Goal: Information Seeking & Learning: Learn about a topic

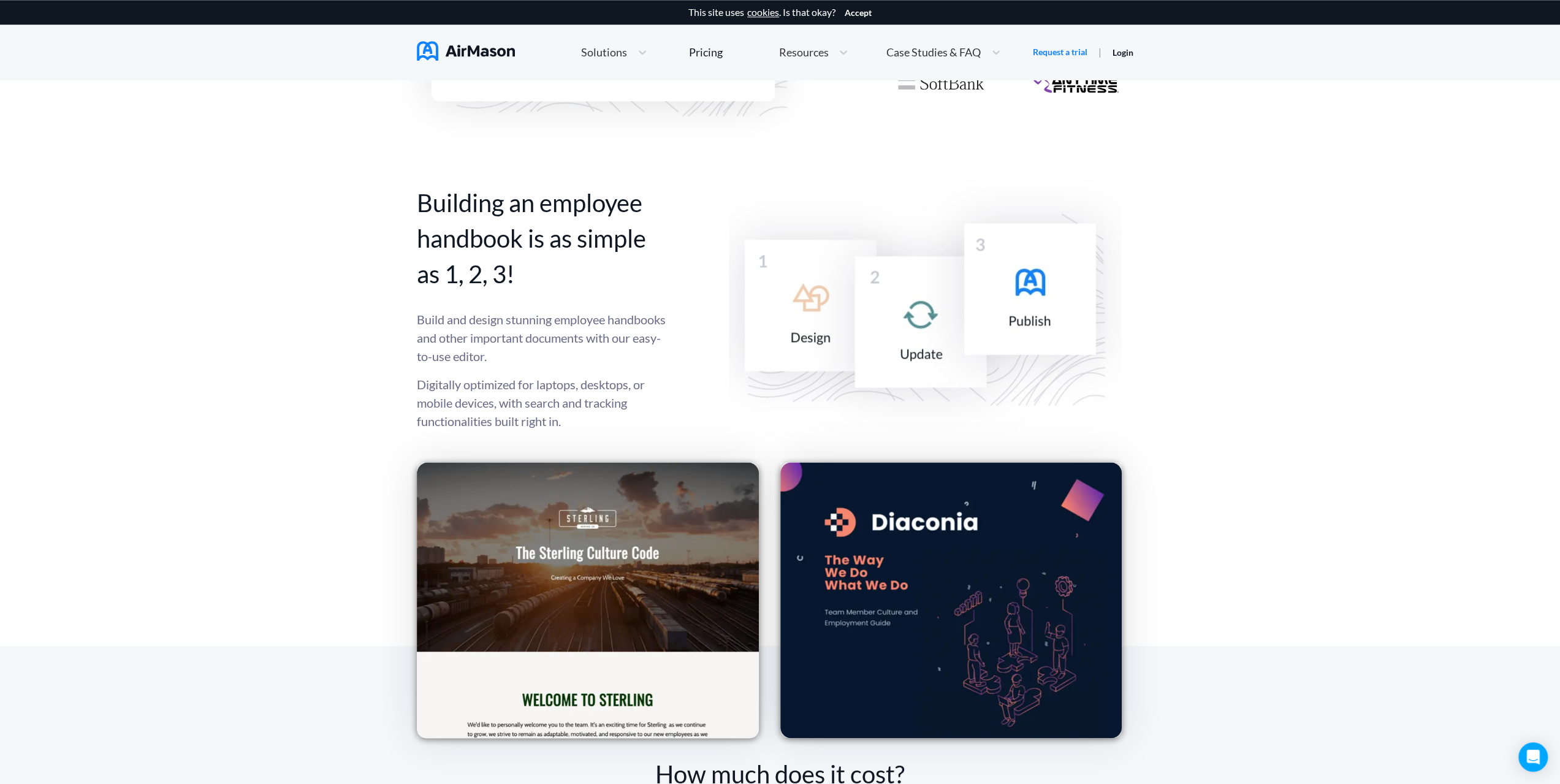
scroll to position [1471, 0]
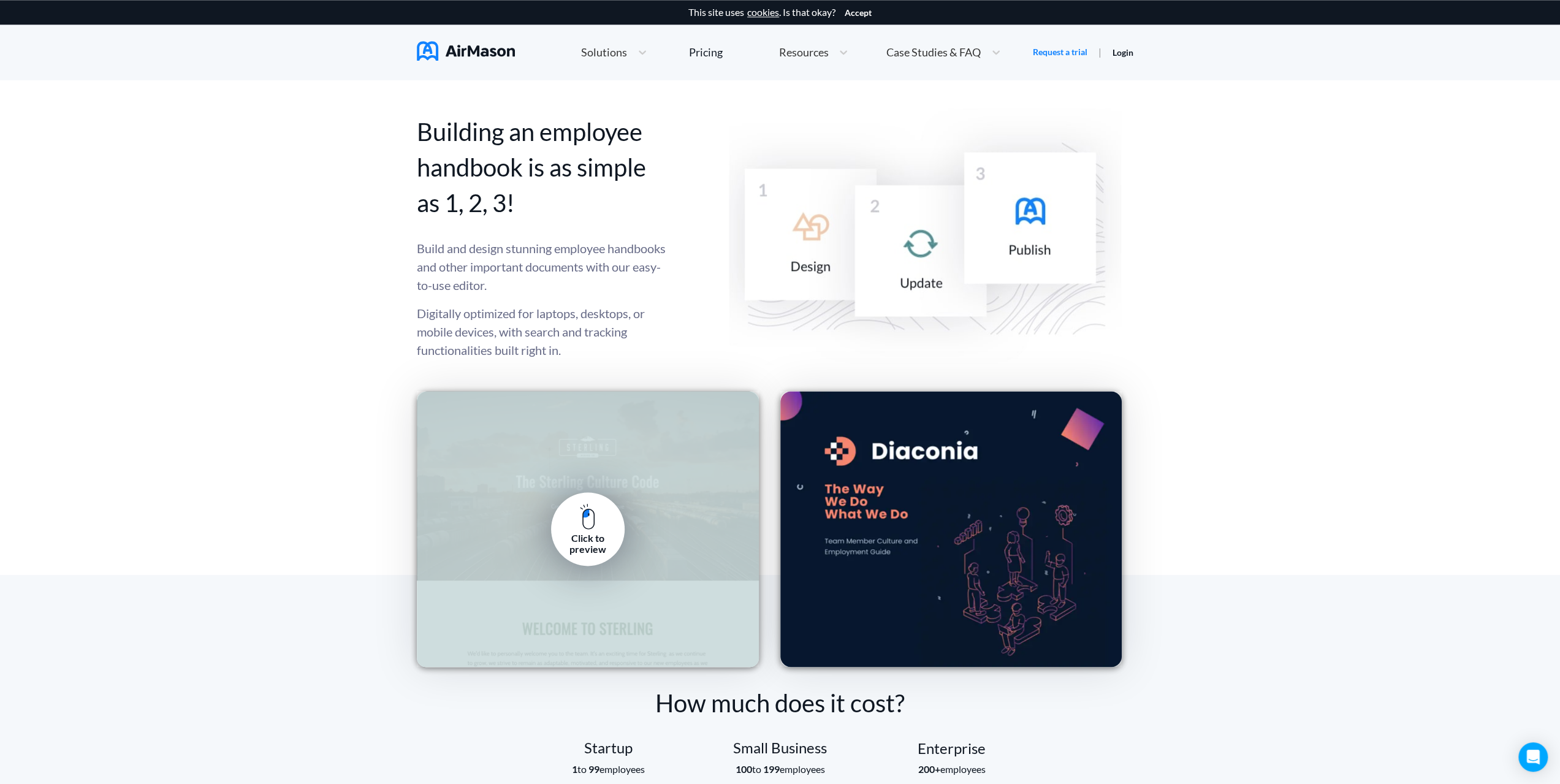
click at [579, 531] on link "Click to preview" at bounding box center [588, 529] width 74 height 74
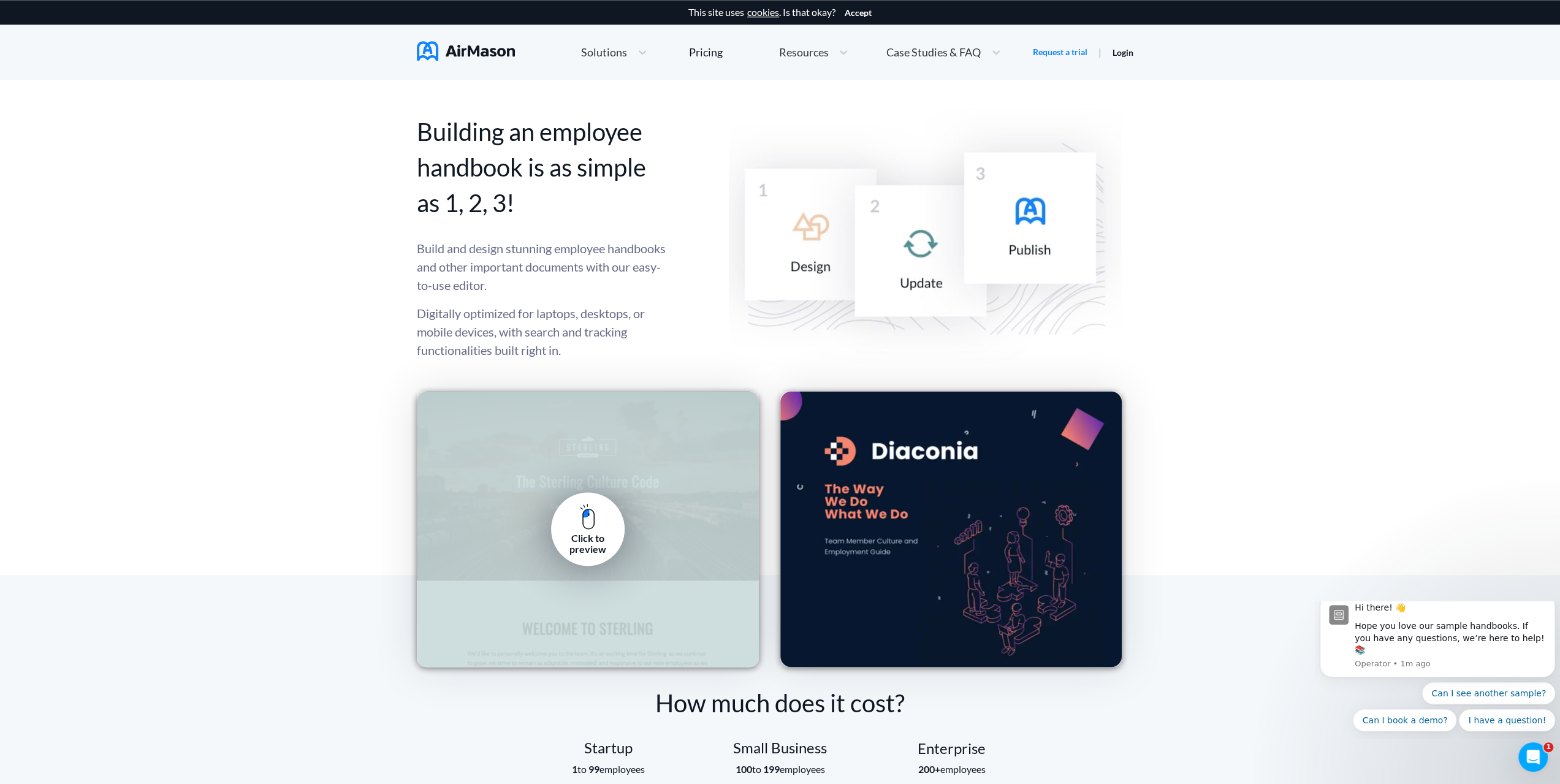
scroll to position [0, 0]
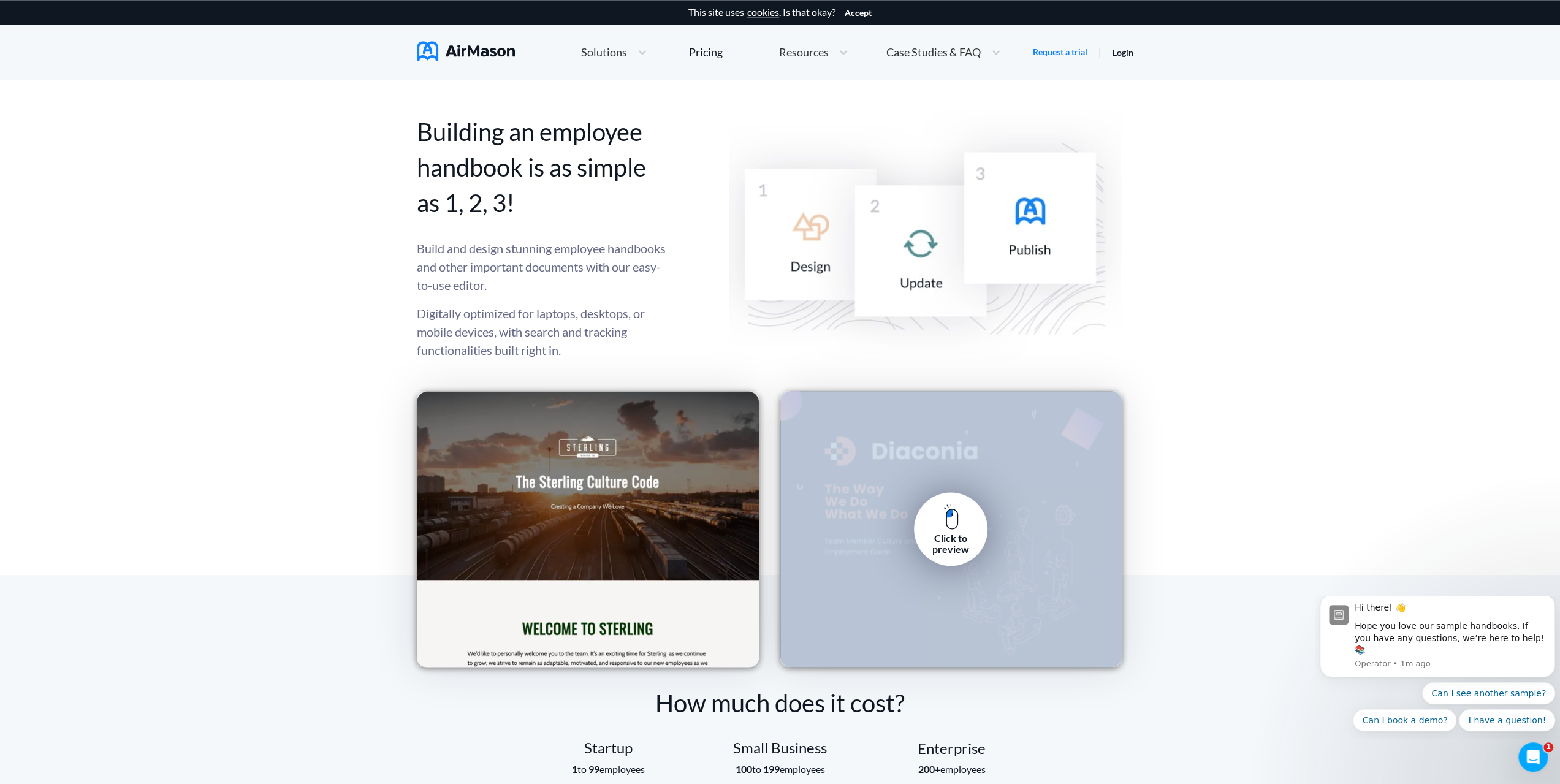
click at [914, 406] on div "Click to preview" at bounding box center [951, 529] width 342 height 276
click at [952, 539] on div "Click to preview" at bounding box center [951, 544] width 55 height 22
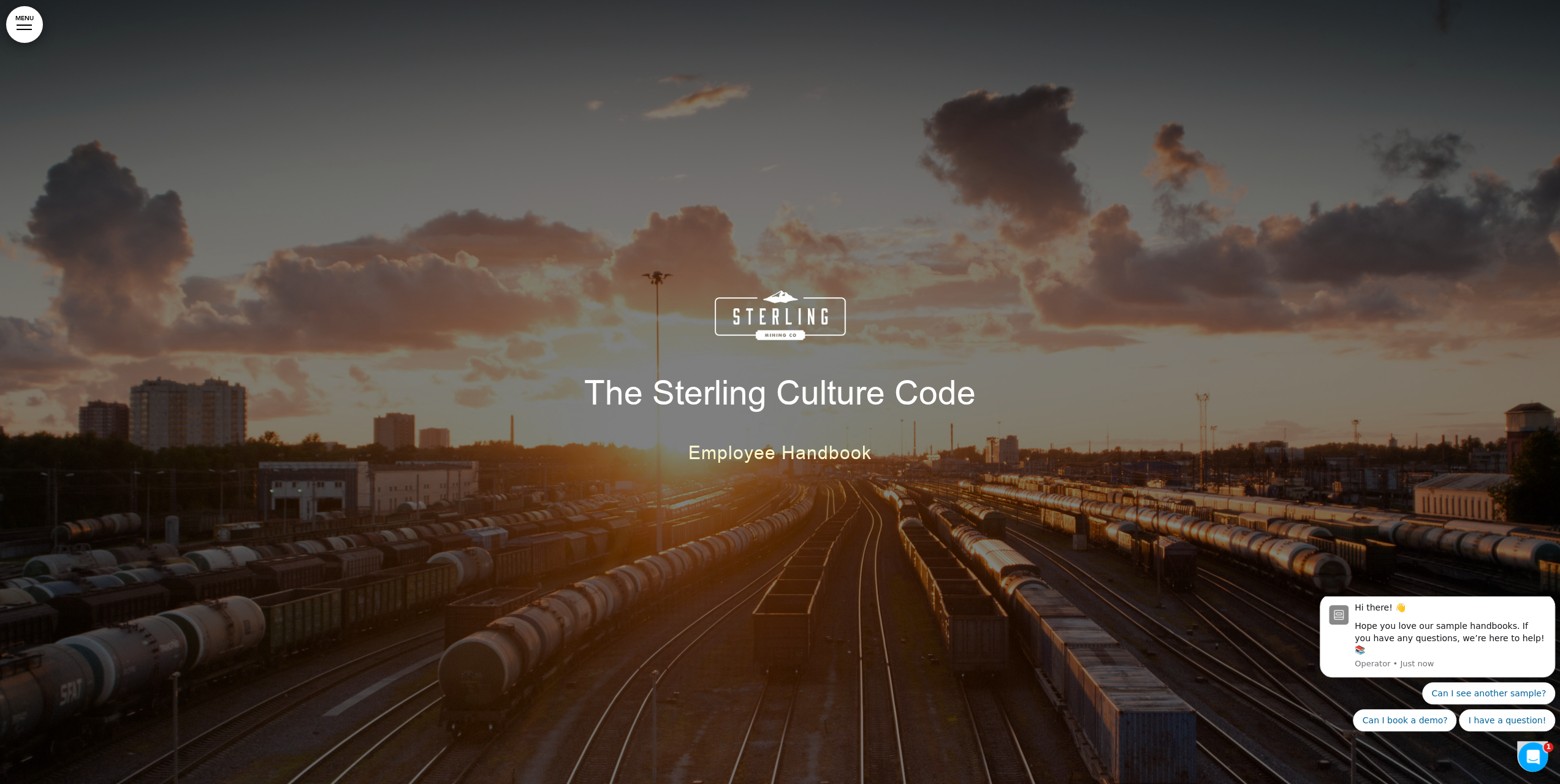
click at [810, 454] on span "Employee Handbook" at bounding box center [780, 453] width 183 height 24
click at [754, 320] on img at bounding box center [780, 315] width 131 height 49
click at [697, 403] on span "The Sterling Culture Code" at bounding box center [780, 393] width 392 height 46
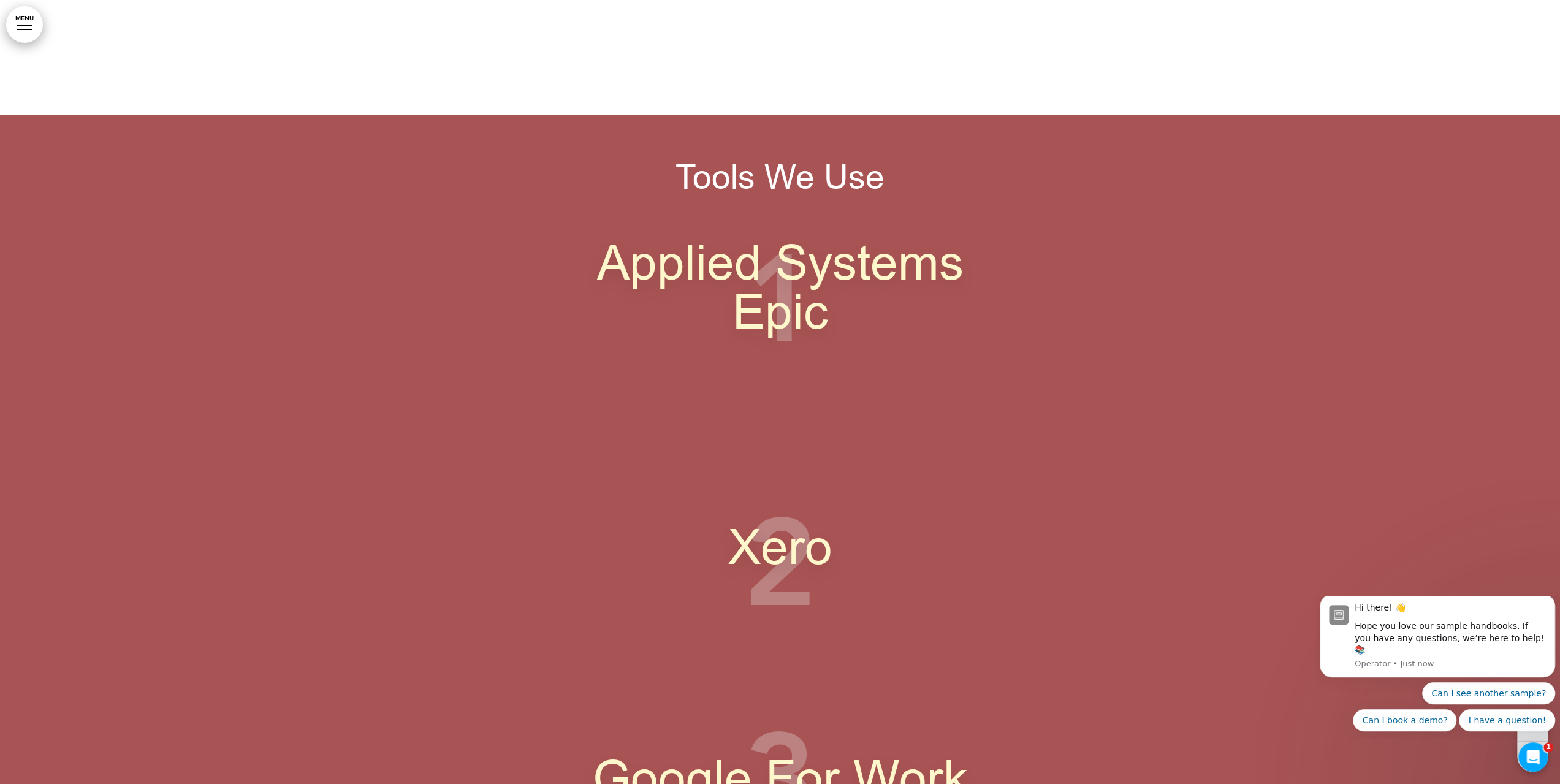
scroll to position [8887, 0]
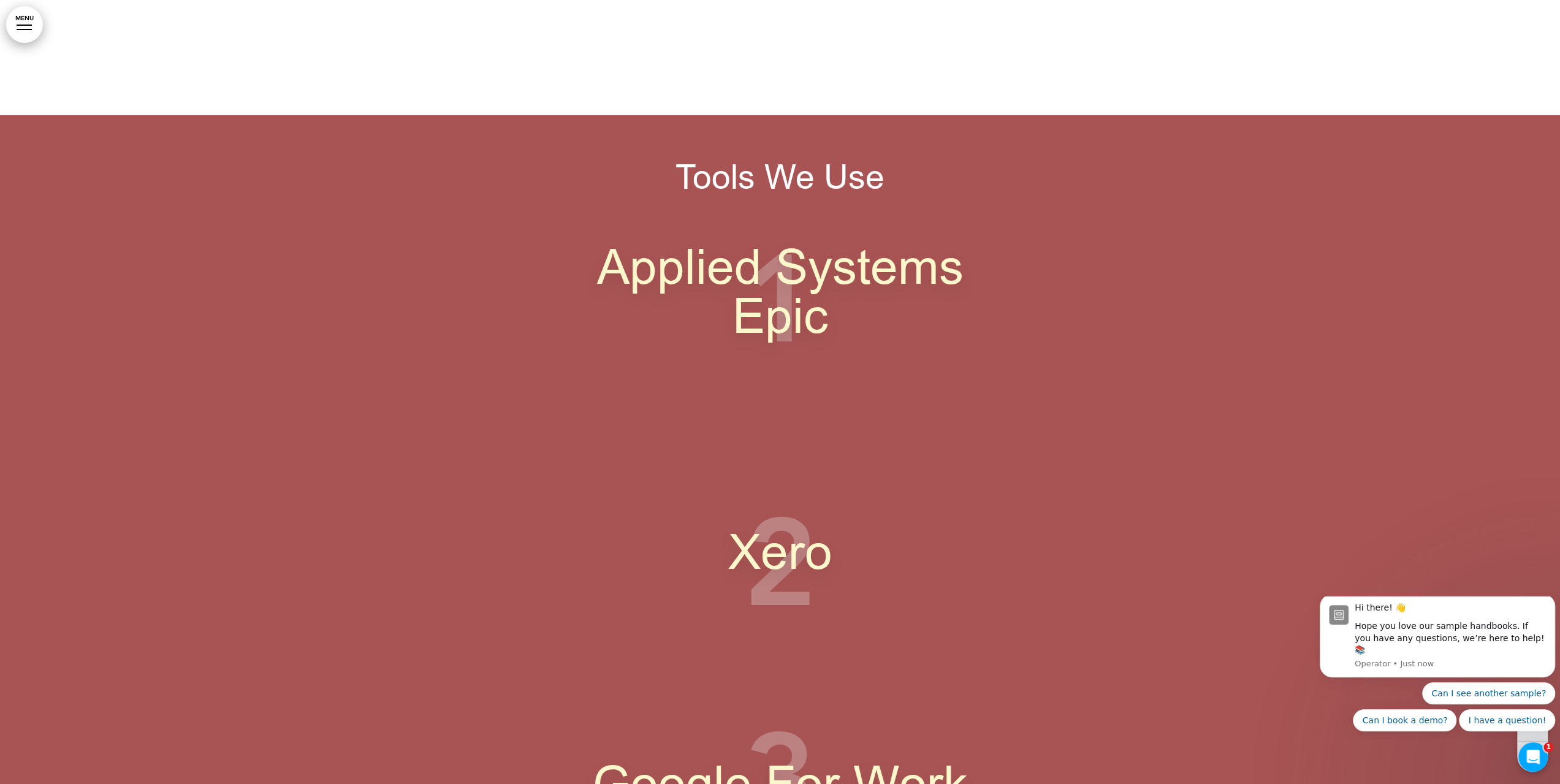
click at [786, 324] on span "Applied Systems Epic" at bounding box center [780, 292] width 367 height 115
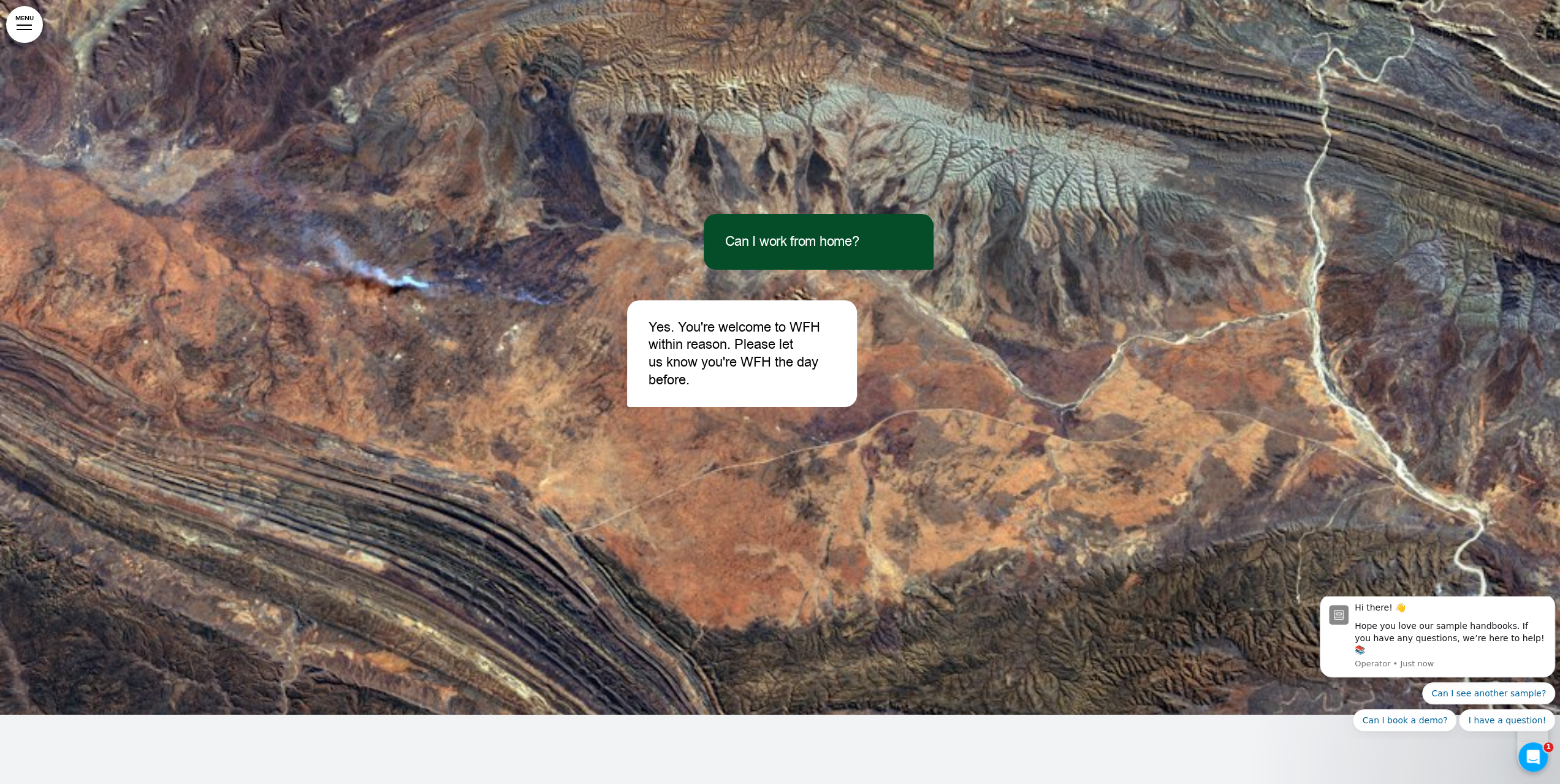
scroll to position [12135, 0]
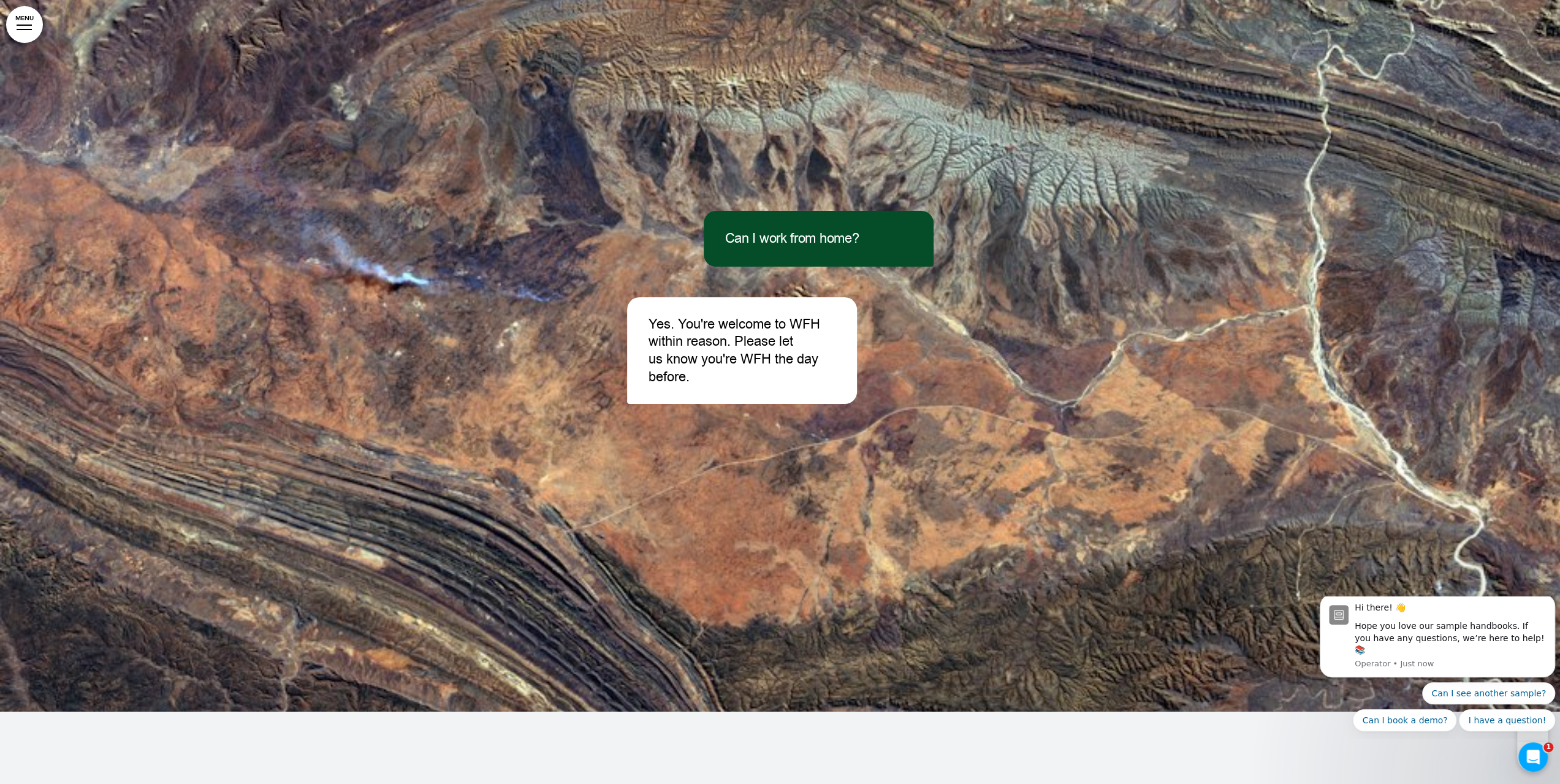
click at [760, 247] on span "Can I work from home?" at bounding box center [792, 238] width 134 height 19
click at [760, 323] on p "Yes. You're welcome to WFH within reason. Please let us know you're WFH the day…" at bounding box center [742, 350] width 187 height 70
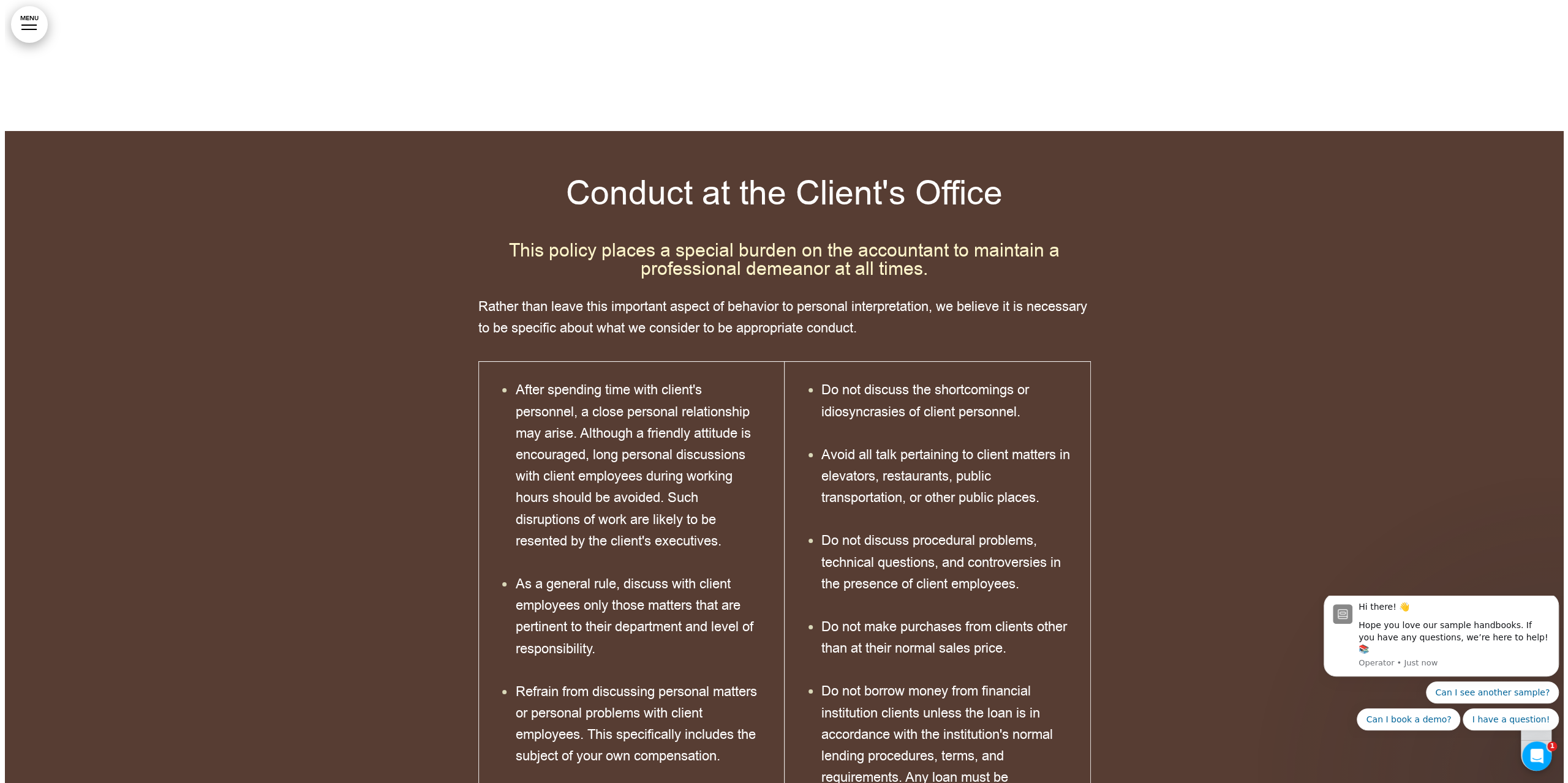
scroll to position [18547, 0]
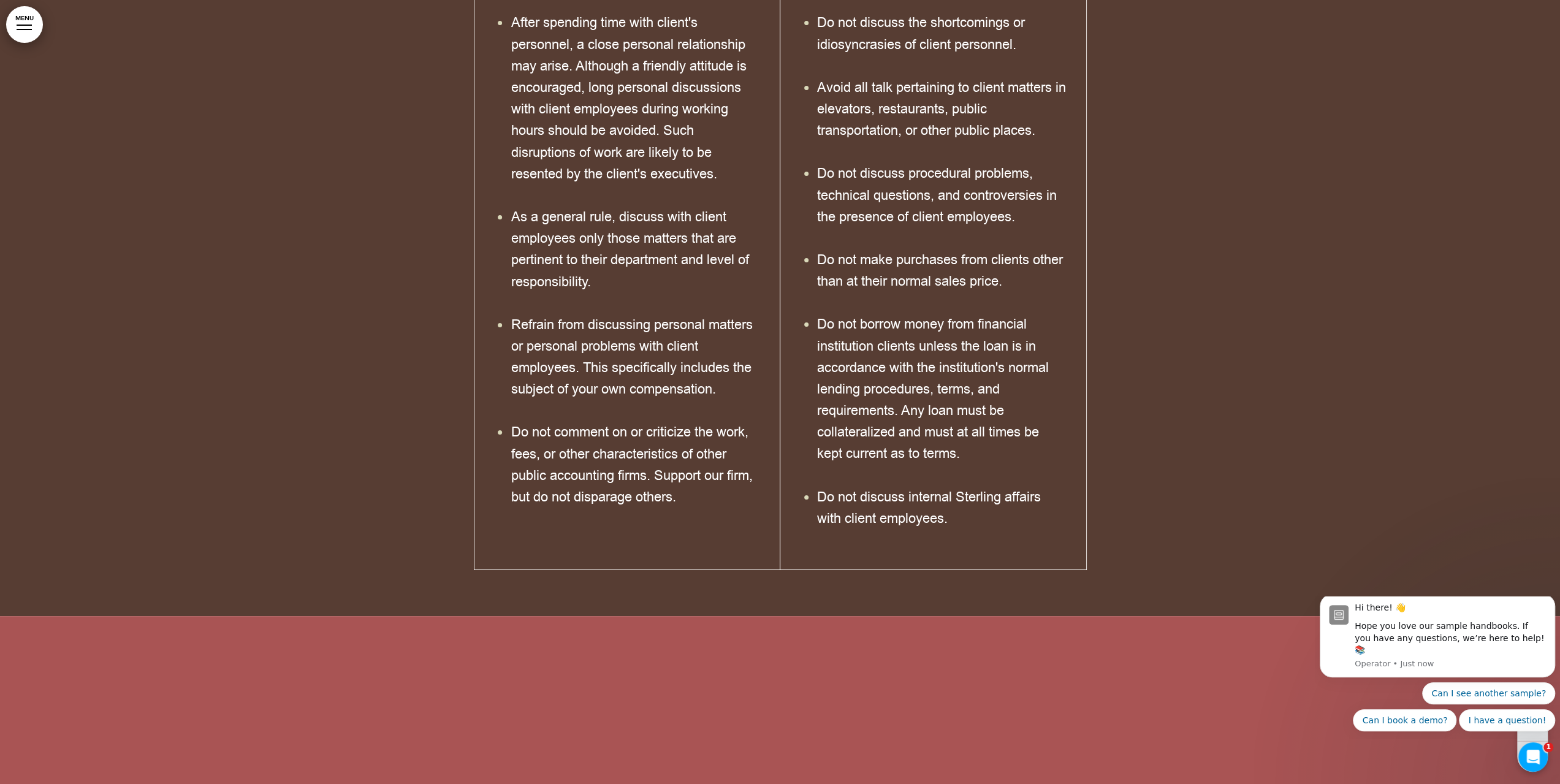
click at [35, 31] on link "MENU" at bounding box center [24, 24] width 37 height 37
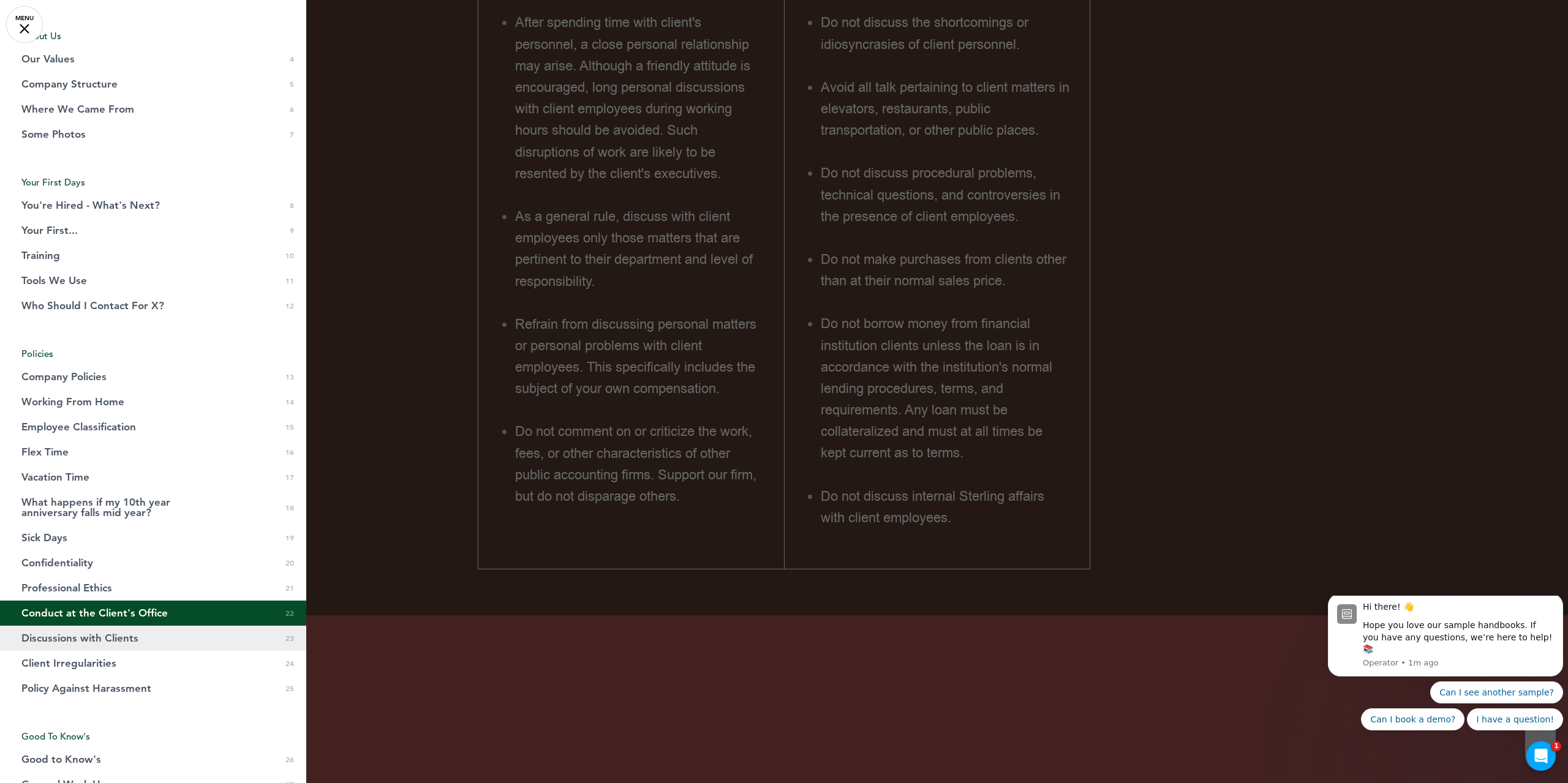
scroll to position [184, 0]
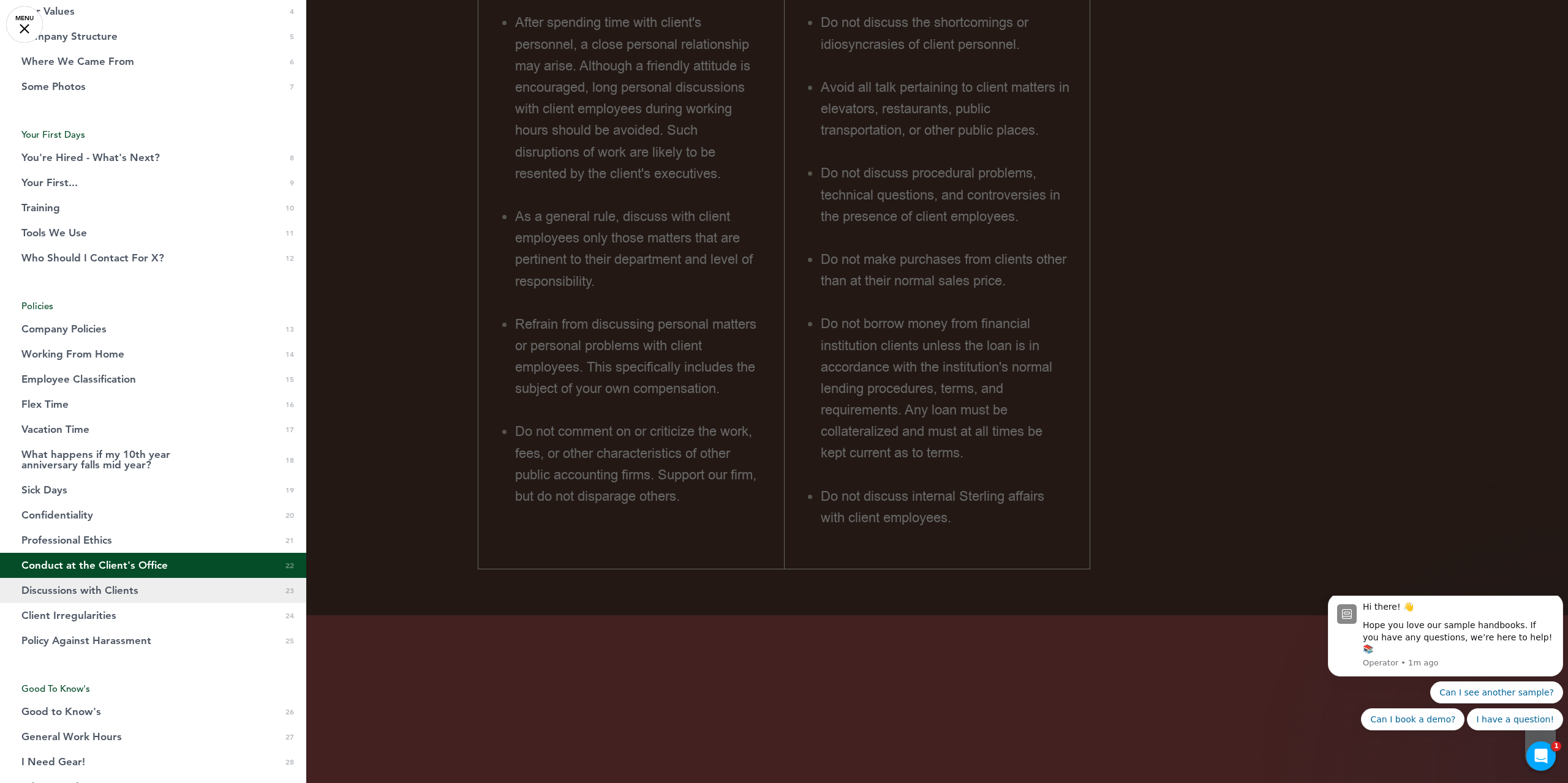
click at [129, 602] on link "Discussions with Clients 0 23" at bounding box center [153, 590] width 306 height 25
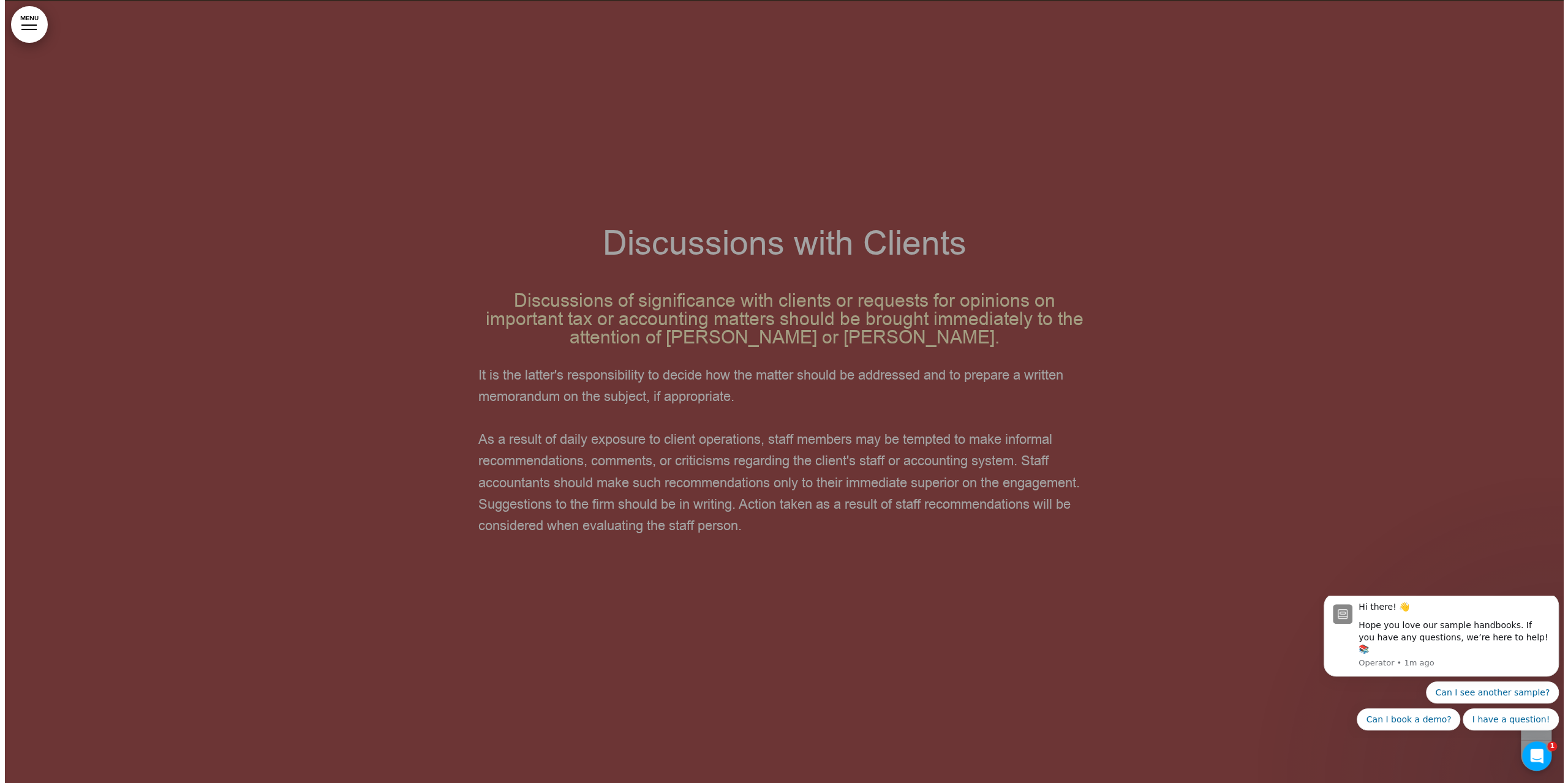
scroll to position [19166, 0]
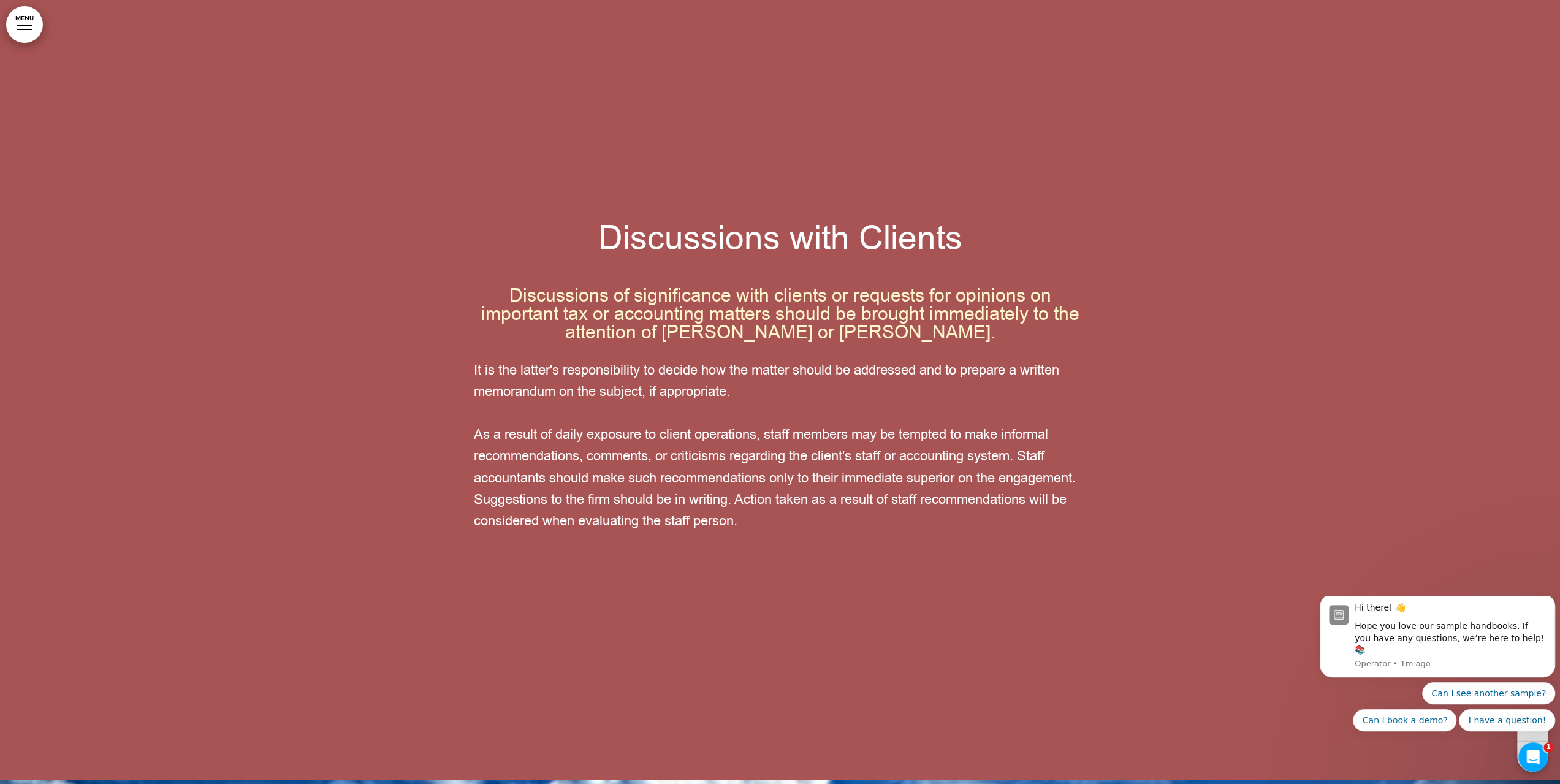
click at [28, 28] on link "MENU" at bounding box center [24, 24] width 37 height 37
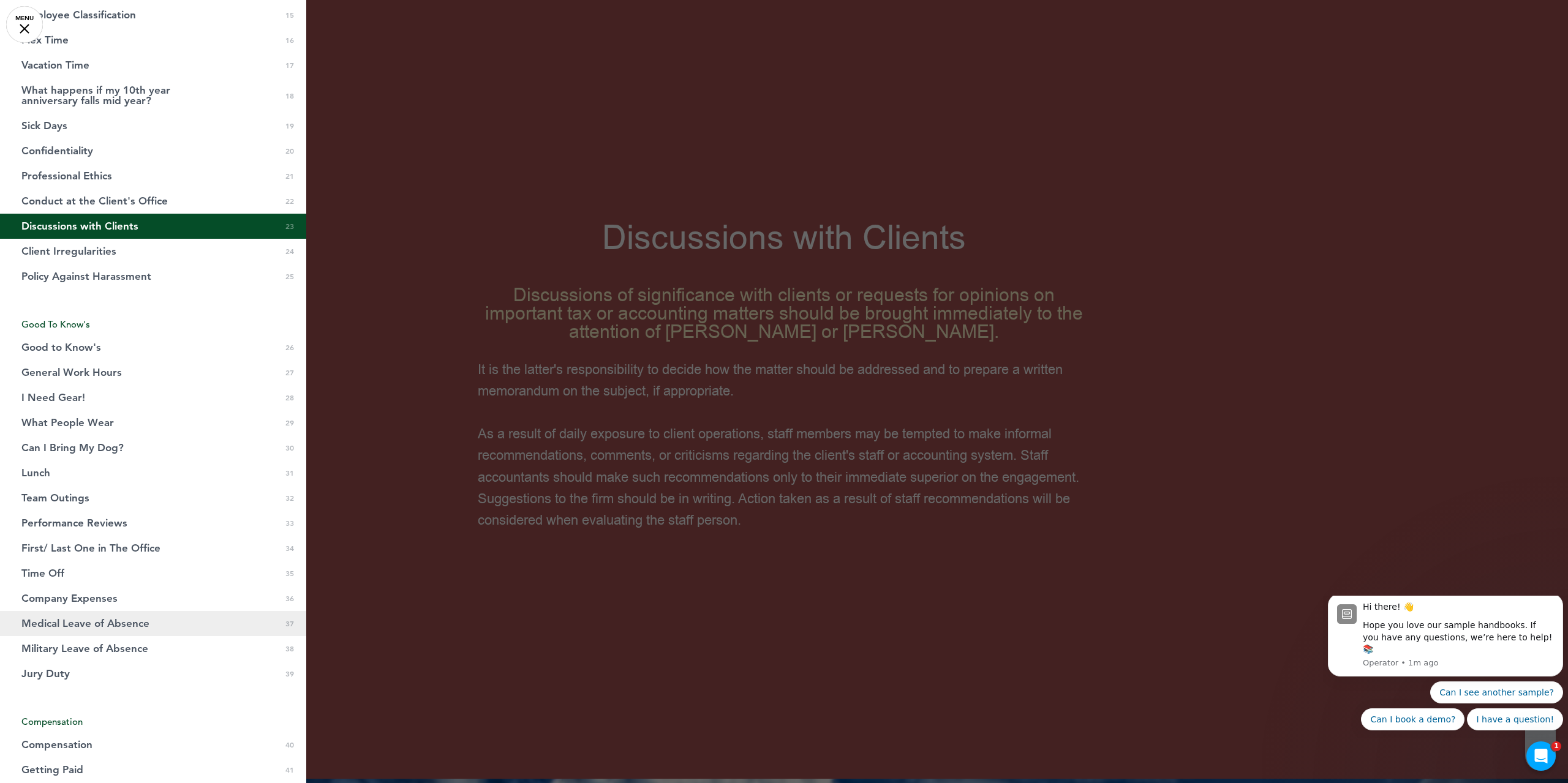
scroll to position [551, 0]
click at [153, 611] on link "Medical Leave of Absence 0 37" at bounding box center [153, 620] width 306 height 25
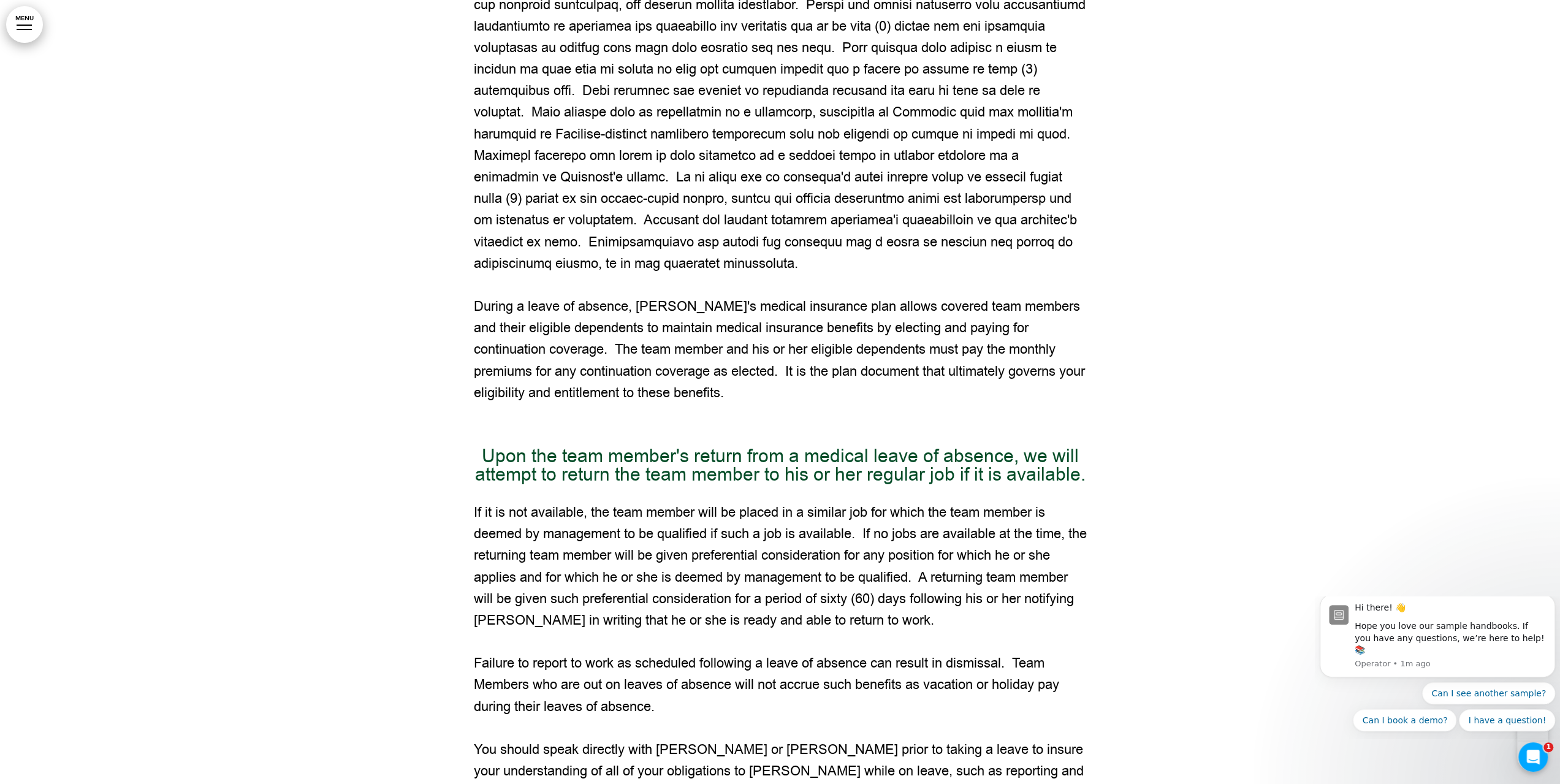
scroll to position [30839, 0]
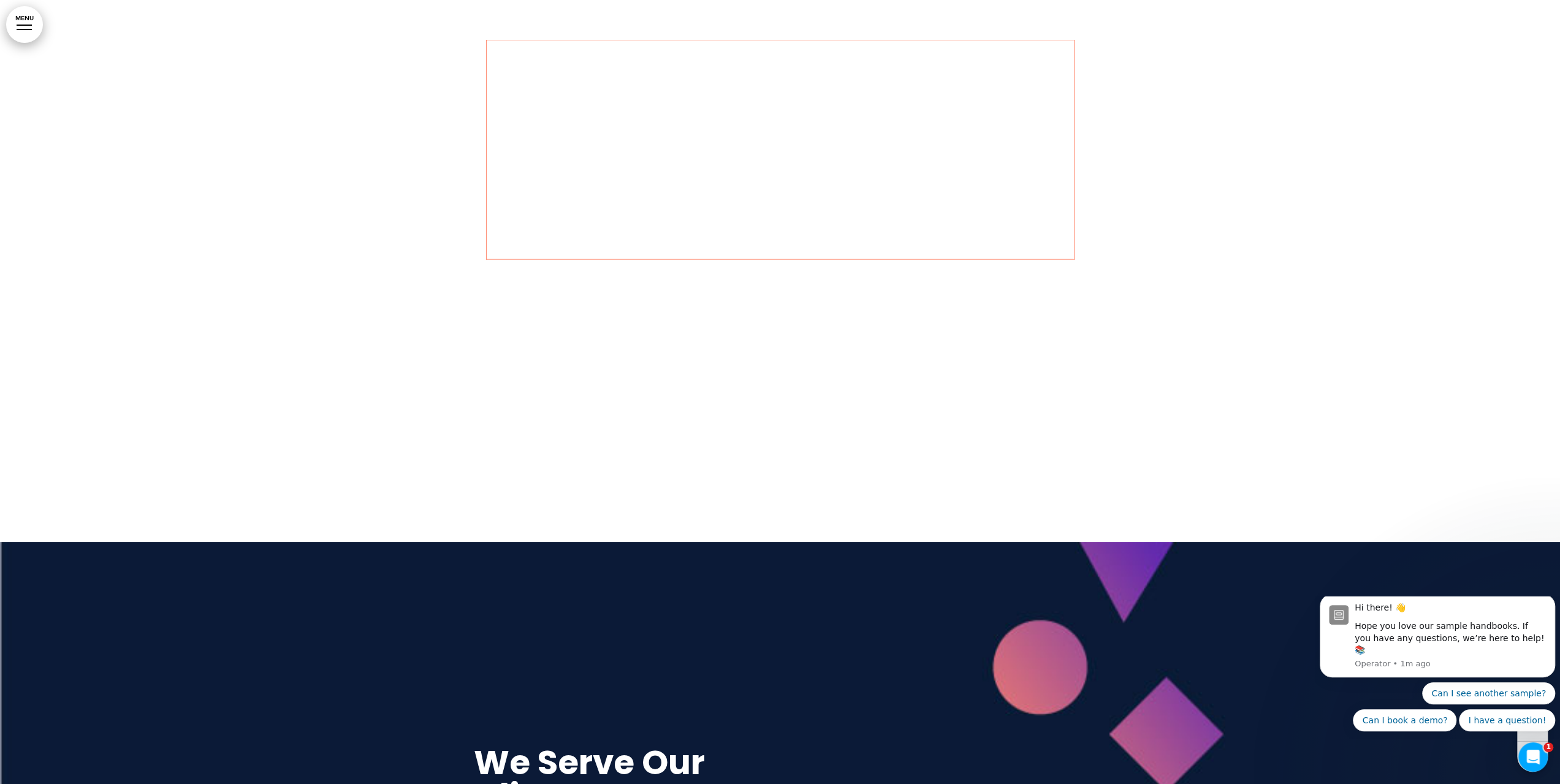
scroll to position [2635, 0]
